Goal: Information Seeking & Learning: Check status

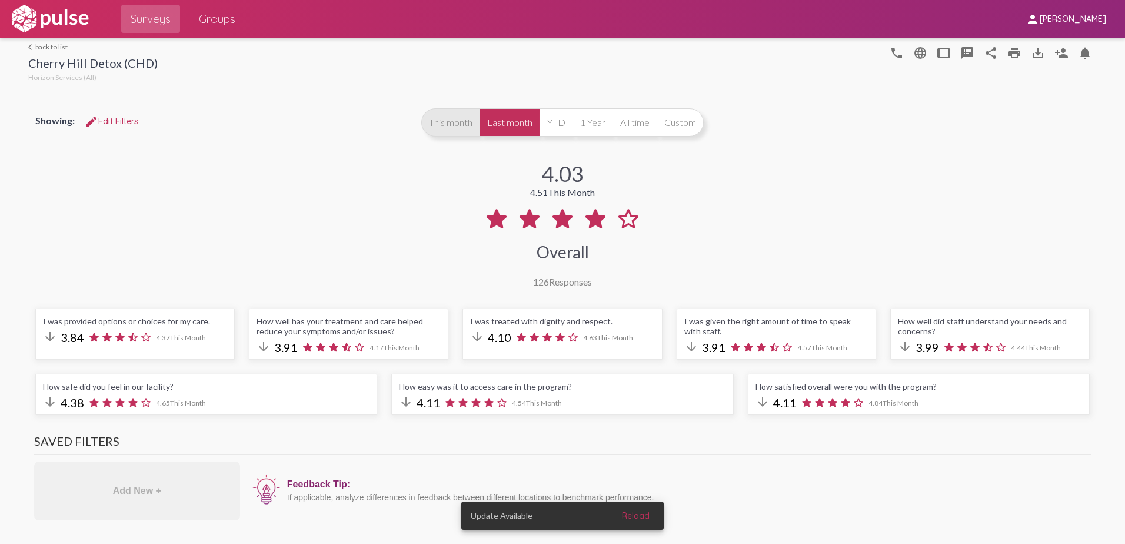
click at [456, 129] on button "This month" at bounding box center [450, 122] width 58 height 28
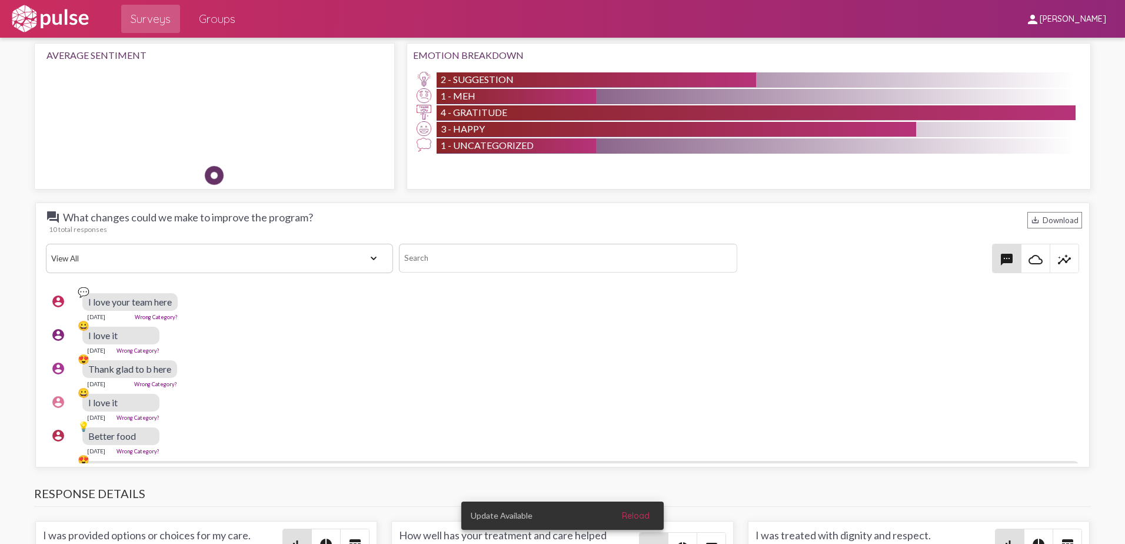
scroll to position [1059, 0]
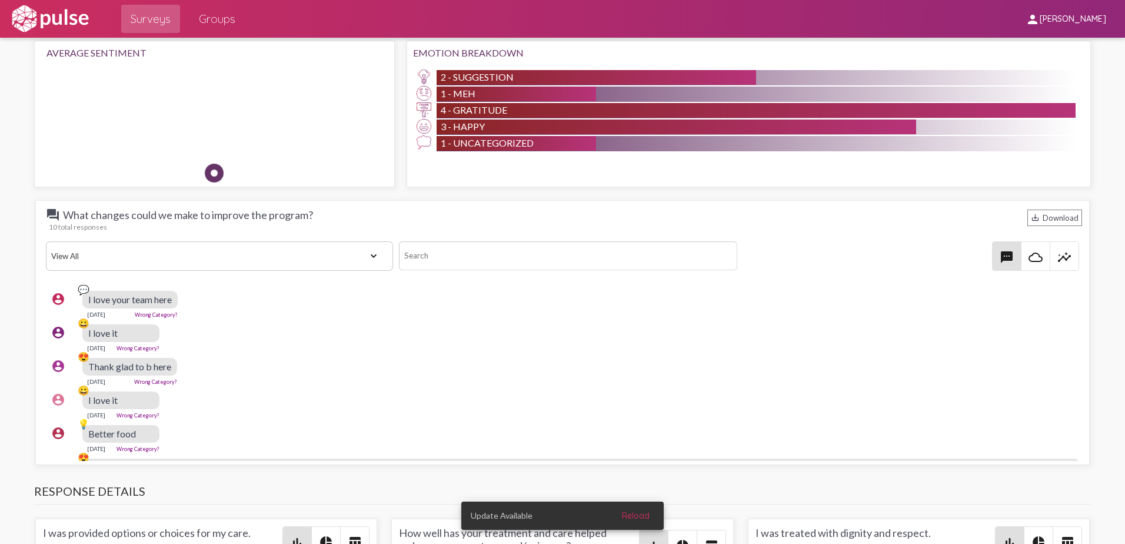
click at [77, 216] on span "question_answer What changes could we make to improve the program?" at bounding box center [179, 215] width 267 height 14
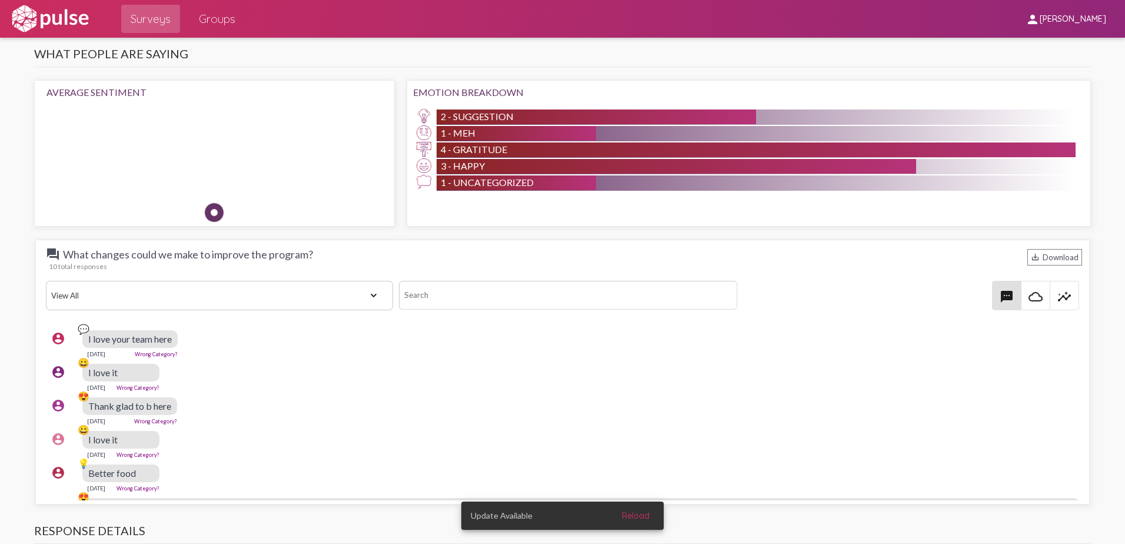
scroll to position [1000, 0]
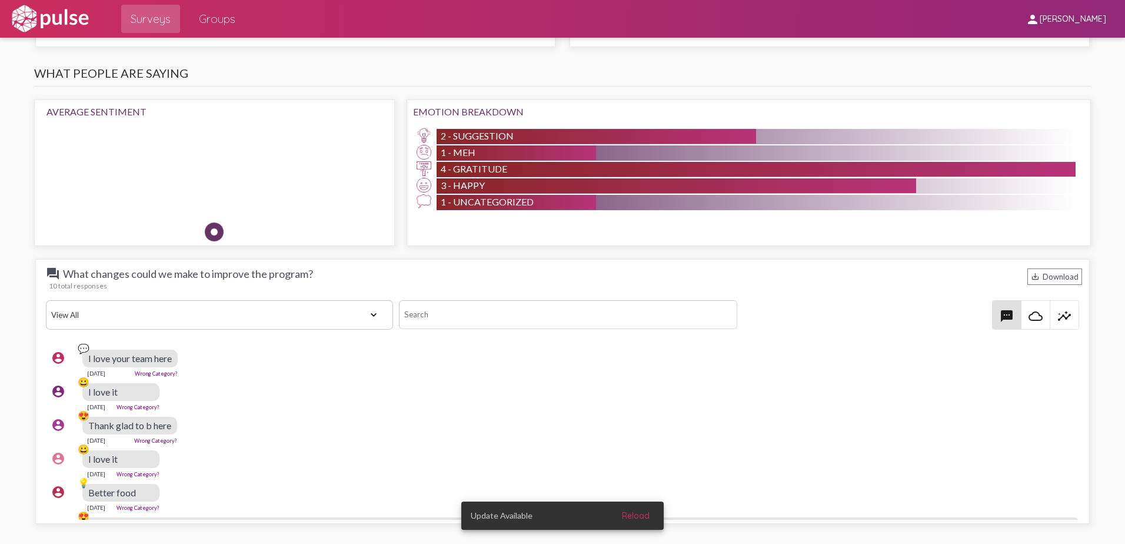
click at [51, 274] on mat-icon "question_answer" at bounding box center [53, 273] width 14 height 14
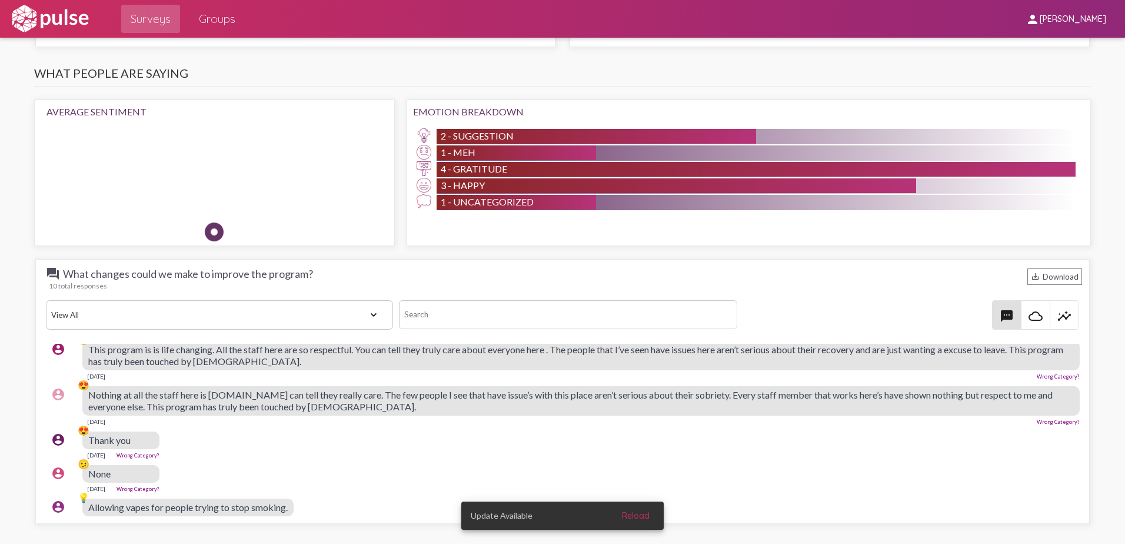
scroll to position [196, 0]
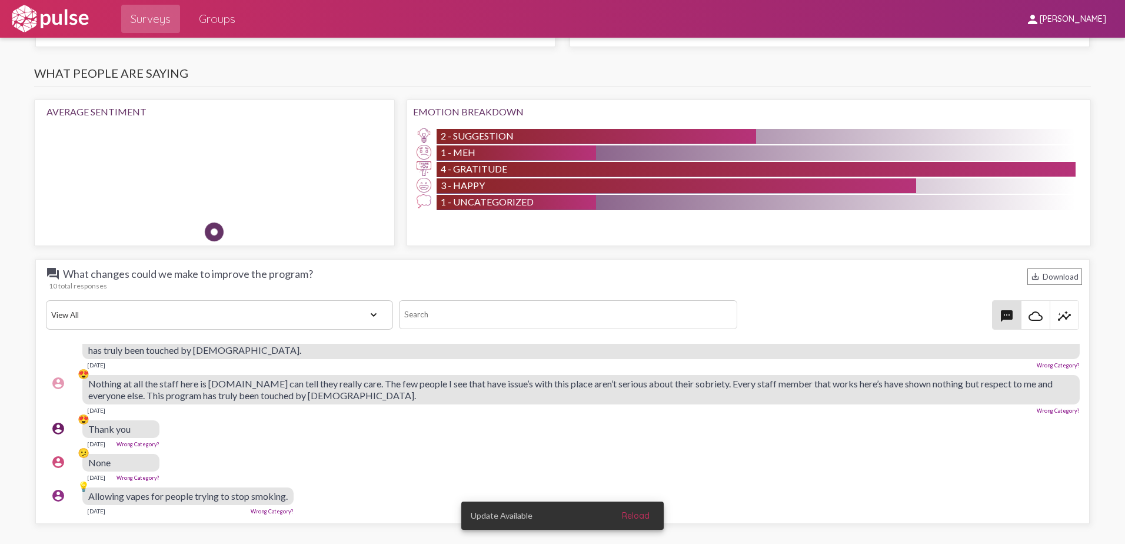
click at [352, 312] on select "View All Positive Neutral Negative Happy Meh Suggestions Angry Disgust Sadness …" at bounding box center [220, 314] width 348 height 29
click at [46, 300] on select "View All Positive Neutral Negative Happy Meh Suggestions Angry Disgust Sadness …" at bounding box center [220, 314] width 348 height 29
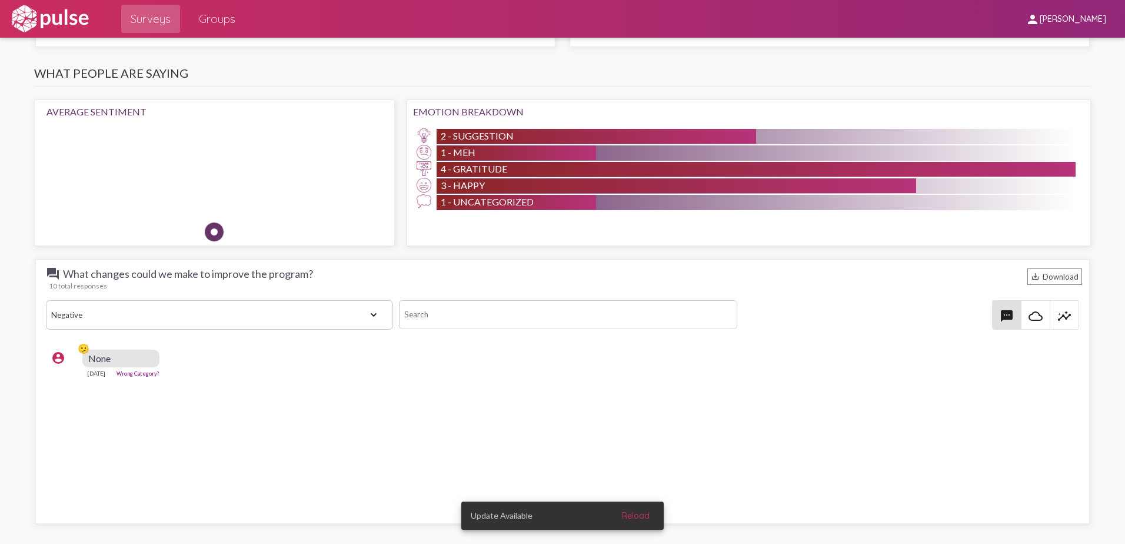
scroll to position [0, 0]
click at [366, 316] on select "View All Positive Neutral Negative Happy Meh Suggestions Angry Disgust Sadness …" at bounding box center [220, 314] width 348 height 29
select select "All"
click at [46, 300] on select "View All Positive Neutral Negative Happy Meh Suggestions Angry Disgust Sadness …" at bounding box center [220, 314] width 348 height 29
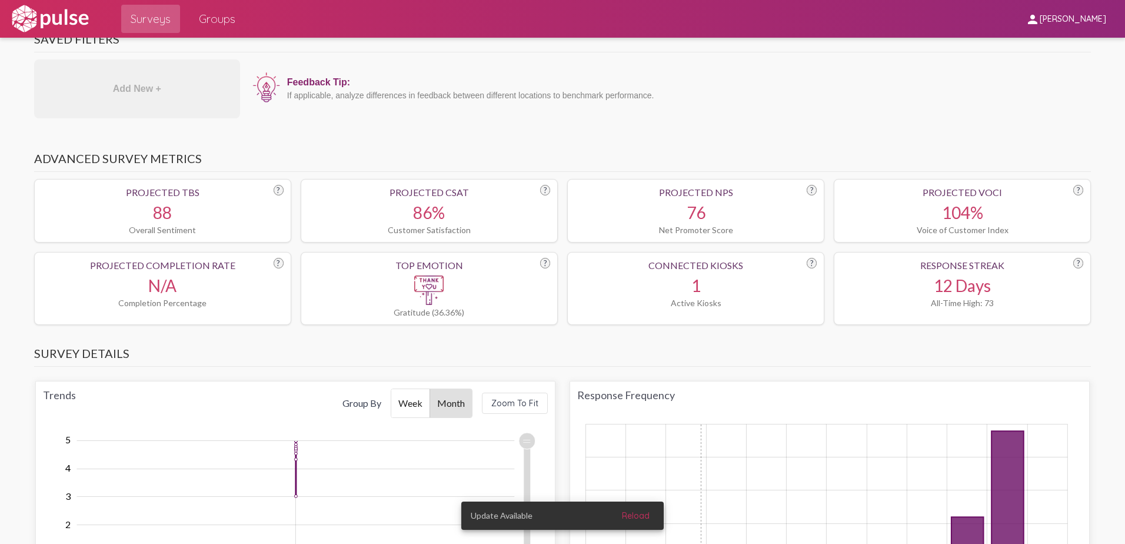
scroll to position [353, 0]
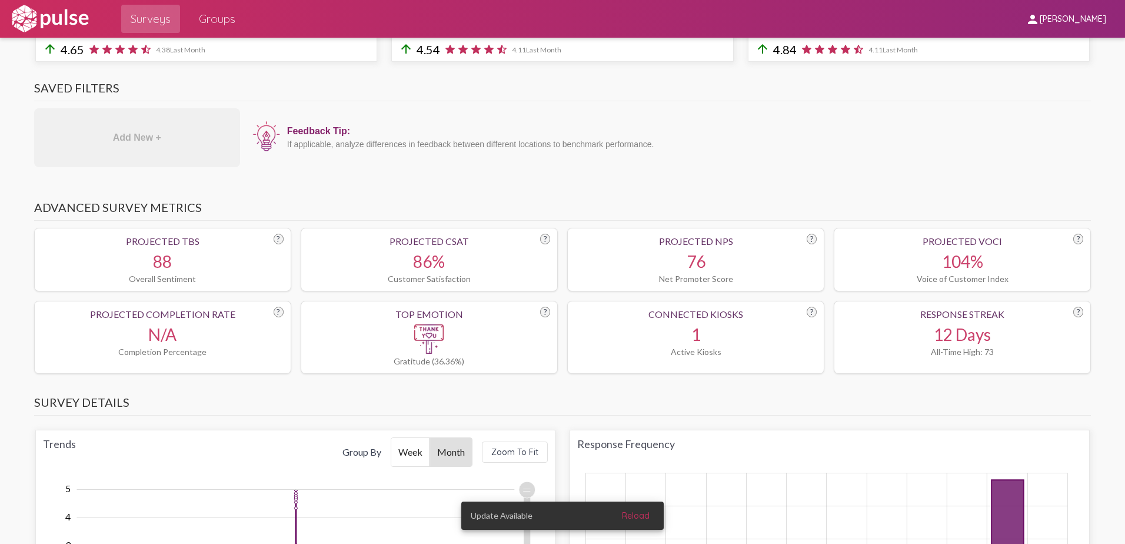
click at [140, 265] on div "88" at bounding box center [163, 261] width 242 height 20
click at [156, 245] on div "Projected TBS" at bounding box center [163, 240] width 242 height 11
click at [276, 238] on div "?" at bounding box center [279, 239] width 10 height 11
click at [275, 238] on div "?" at bounding box center [279, 239] width 10 height 11
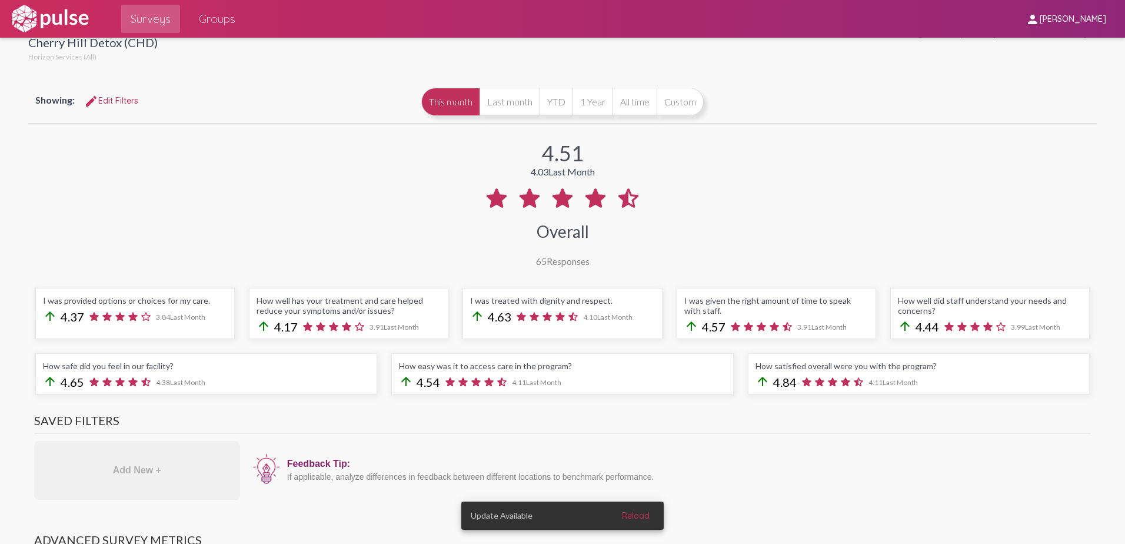
scroll to position [0, 0]
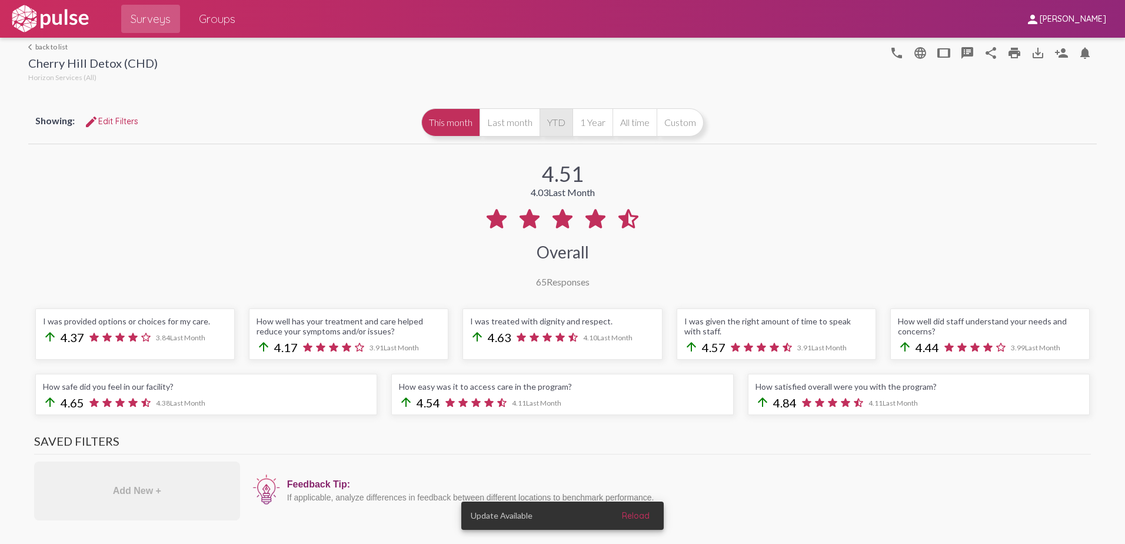
click at [561, 125] on button "YTD" at bounding box center [555, 122] width 33 height 28
click at [584, 125] on button "1 Year" at bounding box center [592, 122] width 40 height 28
click at [442, 128] on button "This month" at bounding box center [450, 122] width 58 height 28
click at [503, 122] on button "Last month" at bounding box center [509, 122] width 60 height 28
click at [475, 119] on div "This month Last month YTD 1 Year All time Custom" at bounding box center [562, 122] width 282 height 28
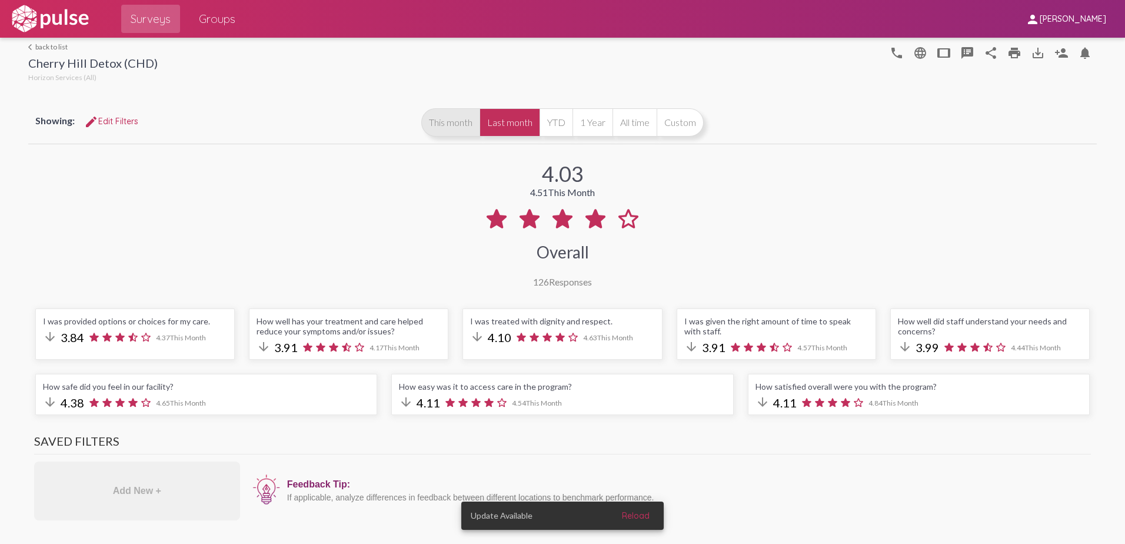
click at [440, 120] on button "This month" at bounding box center [450, 122] width 58 height 28
